Goal: Check status: Check status

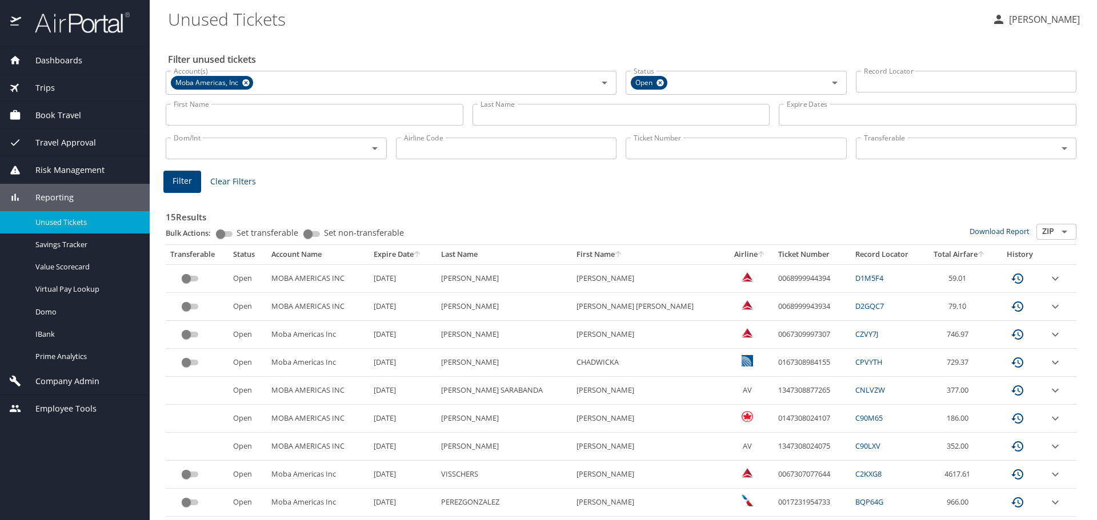
click at [508, 113] on input "Last Name" at bounding box center [621, 115] width 298 height 22
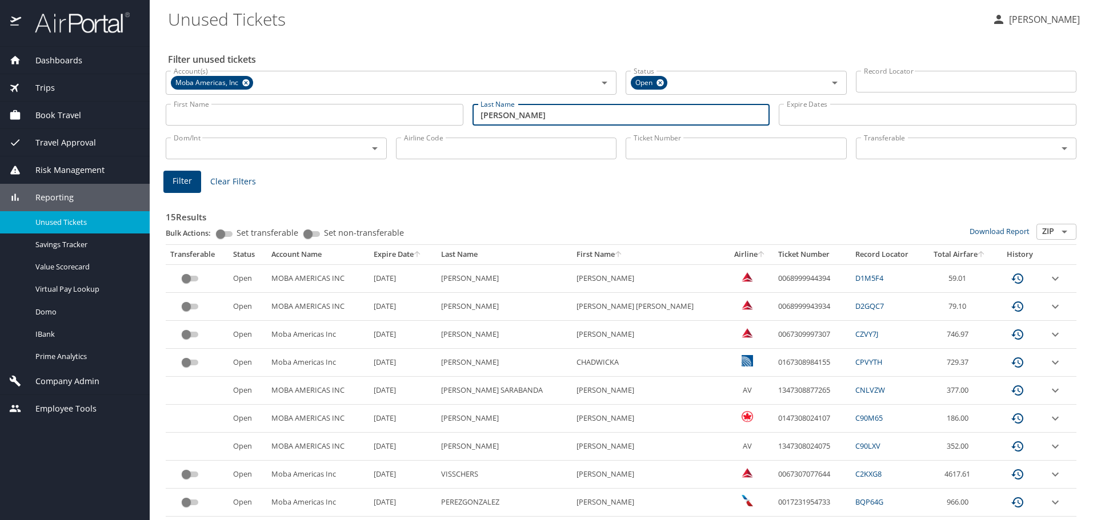
type input "CANFIELD"
click at [191, 180] on button "Filter" at bounding box center [182, 182] width 38 height 22
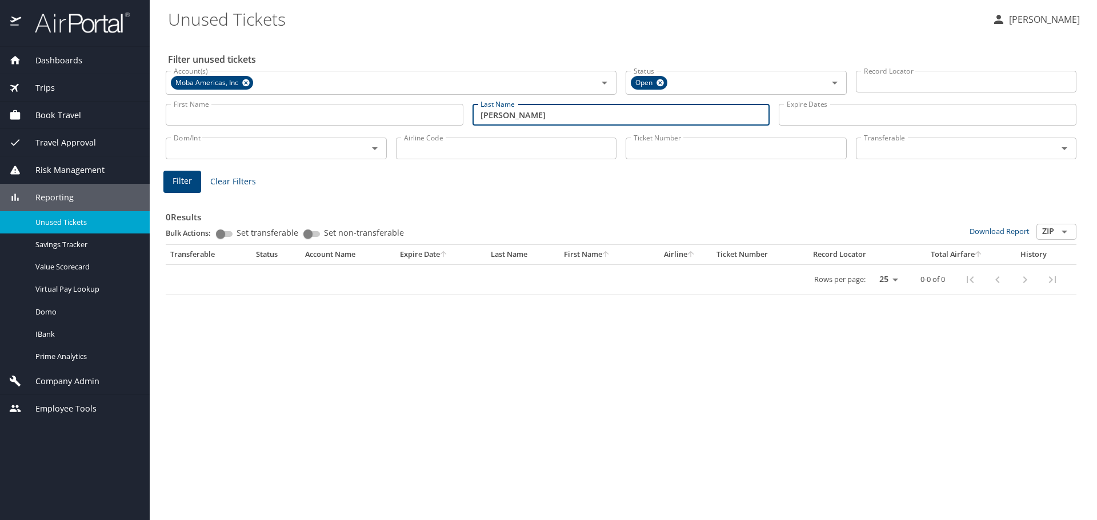
drag, startPoint x: 544, startPoint y: 117, endPoint x: 248, endPoint y: 121, distance: 295.4
click at [248, 121] on div "First Name First Name Last Name CANFIELD Last Name Expire Dates Expire Dates" at bounding box center [621, 115] width 920 height 41
